Goal: Task Accomplishment & Management: Manage account settings

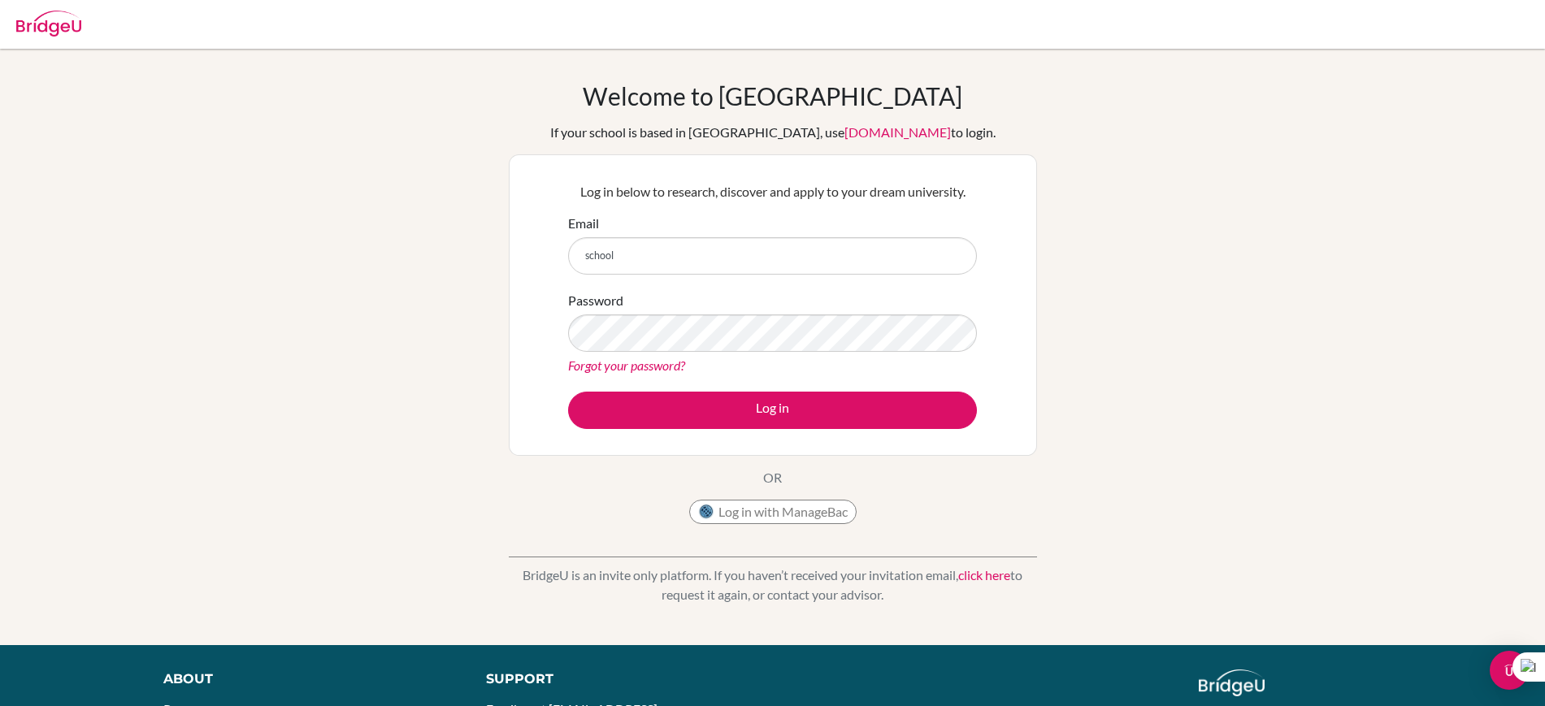
type input "school_counselor@mbo.edu.mn"
click at [786, 429] on div "Log in below to research, discover and apply to your dream university. Email sc…" at bounding box center [772, 304] width 429 height 267
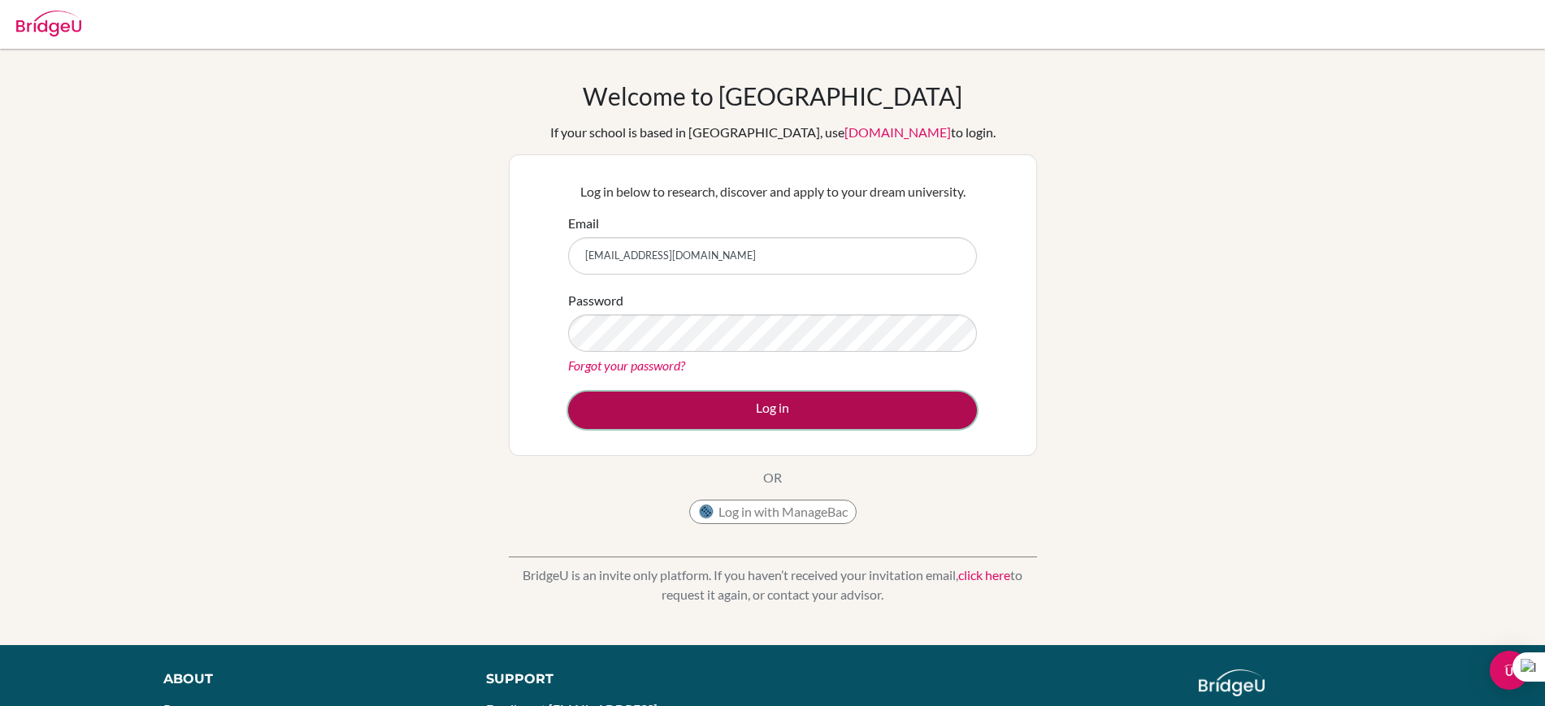
click at [777, 419] on button "Log in" at bounding box center [772, 410] width 409 height 37
click at [774, 418] on button "Log in" at bounding box center [772, 410] width 409 height 37
